Goal: Obtain resource: Download file/media

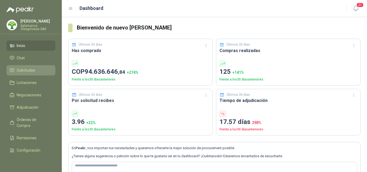
click at [30, 71] on span "Solicitudes" at bounding box center [26, 70] width 19 height 6
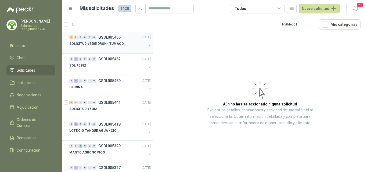
click at [112, 47] on div at bounding box center [107, 49] width 77 height 4
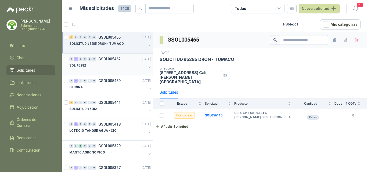
click at [109, 62] on div "0 1 0 0 0 0 GSOL005462 [DATE]" at bounding box center [110, 59] width 82 height 6
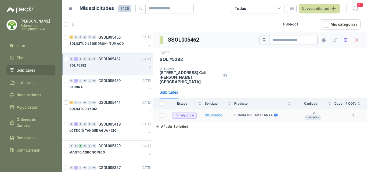
click at [210, 114] on b "SOL056068" at bounding box center [214, 116] width 18 height 4
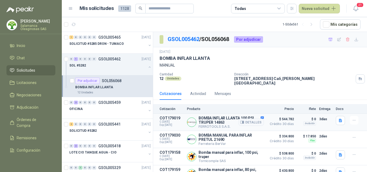
scroll to position [25, 0]
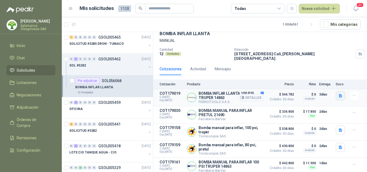
click at [338, 94] on icon "button" at bounding box center [339, 95] width 3 height 3
click at [327, 81] on button "image.png" at bounding box center [324, 81] width 23 height 6
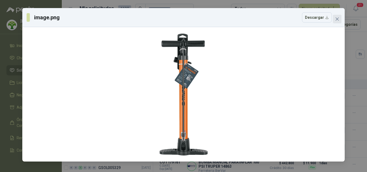
click at [337, 20] on icon "close" at bounding box center [337, 19] width 4 height 4
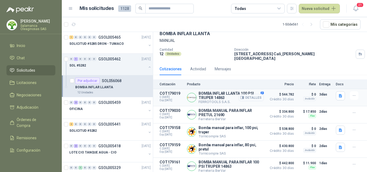
click at [246, 94] on button "Detalles" at bounding box center [250, 97] width 25 height 7
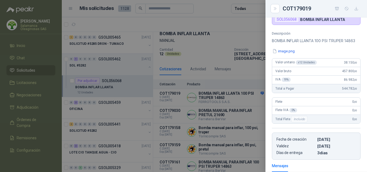
click at [248, 96] on div at bounding box center [183, 86] width 367 height 172
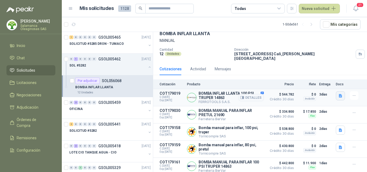
click at [338, 95] on button "button" at bounding box center [339, 95] width 9 height 9
click at [324, 81] on button "image.png" at bounding box center [324, 81] width 23 height 6
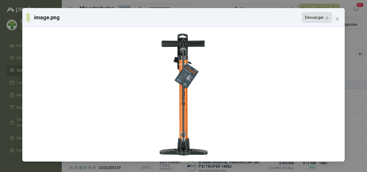
click at [320, 17] on button "Descargar" at bounding box center [317, 17] width 30 height 10
click at [352, 83] on div "image.png Descargar" at bounding box center [183, 86] width 367 height 172
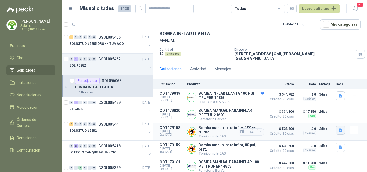
click at [338, 128] on icon "button" at bounding box center [340, 130] width 5 height 5
click at [323, 115] on button "14863.pdf" at bounding box center [325, 116] width 23 height 6
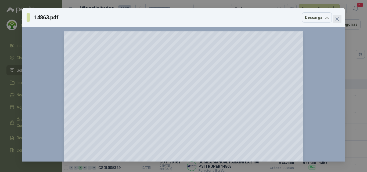
click at [337, 19] on icon "close" at bounding box center [336, 18] width 3 height 3
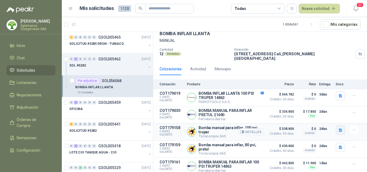
click at [338, 128] on icon "button" at bounding box center [339, 129] width 3 height 3
click at [328, 116] on button "14863.pdf" at bounding box center [325, 116] width 23 height 6
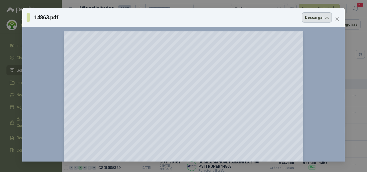
click at [322, 16] on button "Descargar" at bounding box center [317, 17] width 30 height 10
click at [360, 74] on div "14863.pdf Descargar 150 %" at bounding box center [183, 86] width 367 height 172
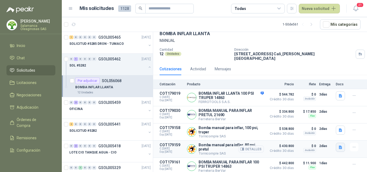
click at [338, 145] on icon "button" at bounding box center [339, 146] width 3 height 3
click at [329, 134] on button "21690.pdf" at bounding box center [325, 134] width 23 height 6
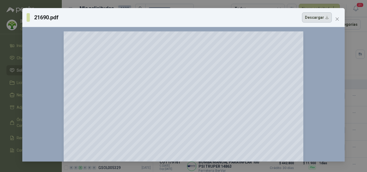
click at [312, 19] on button "Descargar" at bounding box center [317, 17] width 30 height 10
click at [359, 109] on div "21690.pdf Descargar 150 %" at bounding box center [183, 86] width 367 height 172
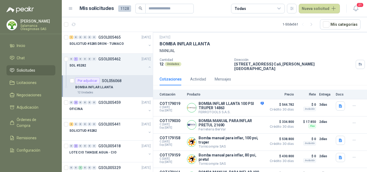
scroll to position [0, 0]
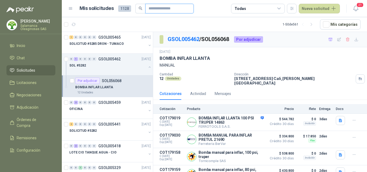
click at [156, 9] on input "text" at bounding box center [167, 8] width 38 height 9
type input "********"
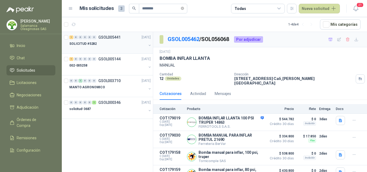
click at [102, 42] on div "SOLICITUD #5282" at bounding box center [107, 44] width 77 height 6
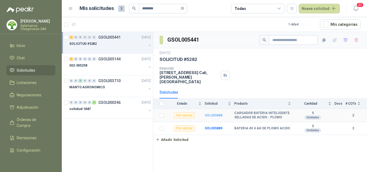
click at [217, 114] on b "SOL055888" at bounding box center [214, 116] width 18 height 4
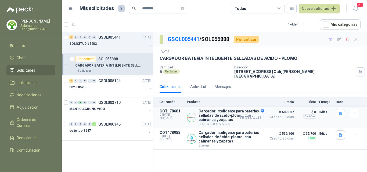
click at [251, 114] on button "Detalles" at bounding box center [250, 117] width 25 height 7
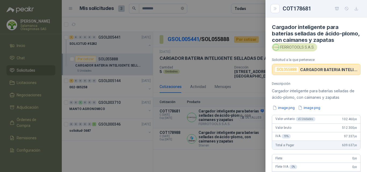
scroll to position [131, 0]
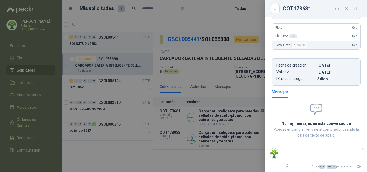
click at [251, 112] on div at bounding box center [183, 86] width 367 height 172
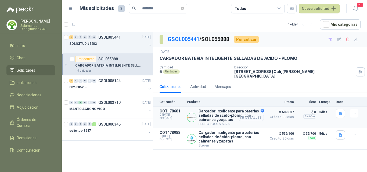
click at [254, 114] on button "Detalles" at bounding box center [250, 117] width 25 height 7
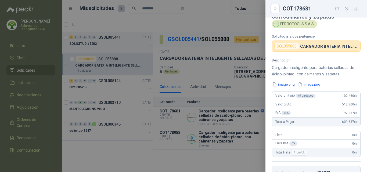
scroll to position [0, 0]
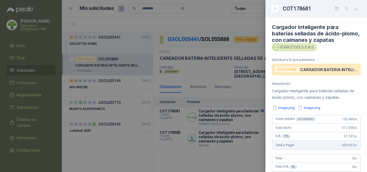
click at [258, 120] on div at bounding box center [183, 86] width 367 height 172
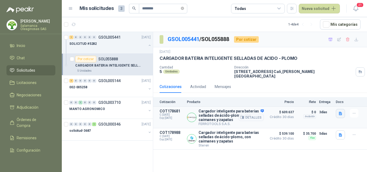
click at [341, 112] on icon "button" at bounding box center [339, 113] width 3 height 3
click at [330, 93] on button "image.png" at bounding box center [329, 93] width 23 height 6
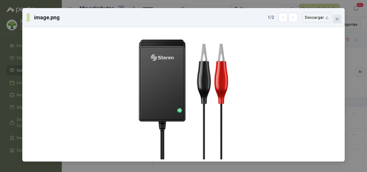
click at [338, 21] on button "Close" at bounding box center [337, 19] width 9 height 9
